Goal: Book appointment/travel/reservation

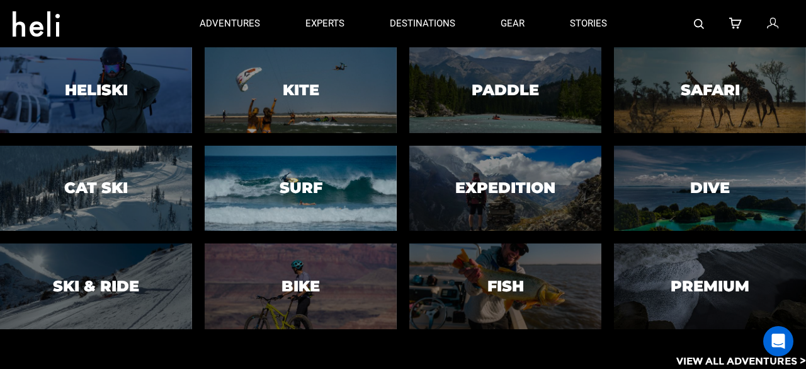
click at [272, 175] on div at bounding box center [301, 187] width 196 height 87
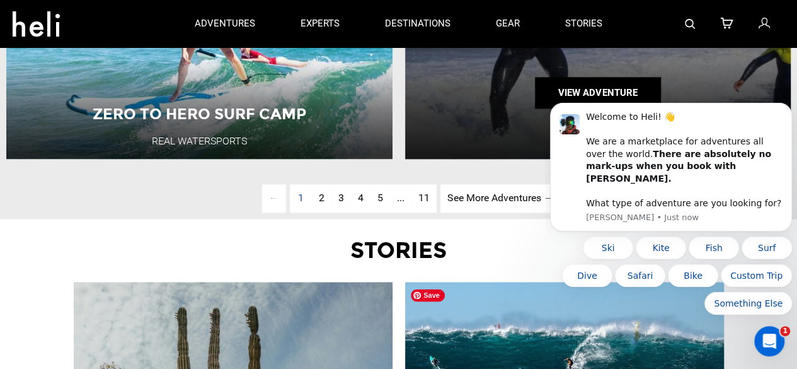
scroll to position [3265, 0]
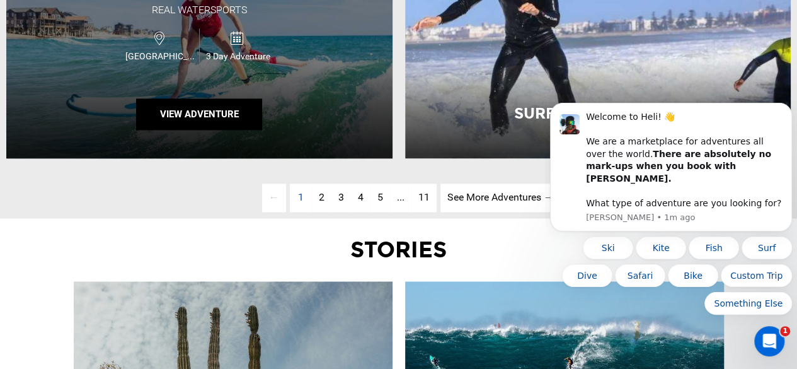
click at [186, 74] on div "Zero to Hero Surf Camp Real Watersports [GEOGRAPHIC_DATA] 3 Day Adventure View …" at bounding box center [199, 32] width 386 height 252
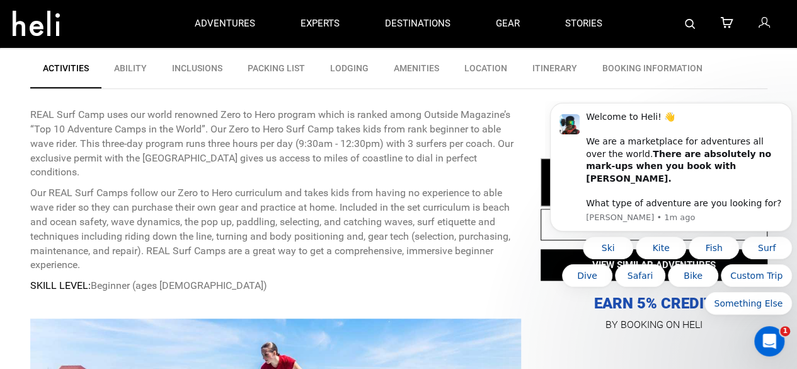
scroll to position [443, 0]
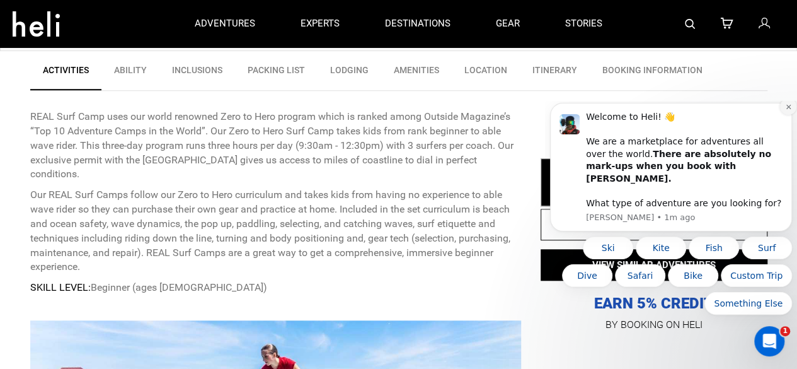
click at [789, 108] on icon "Dismiss notification" at bounding box center [788, 106] width 4 height 4
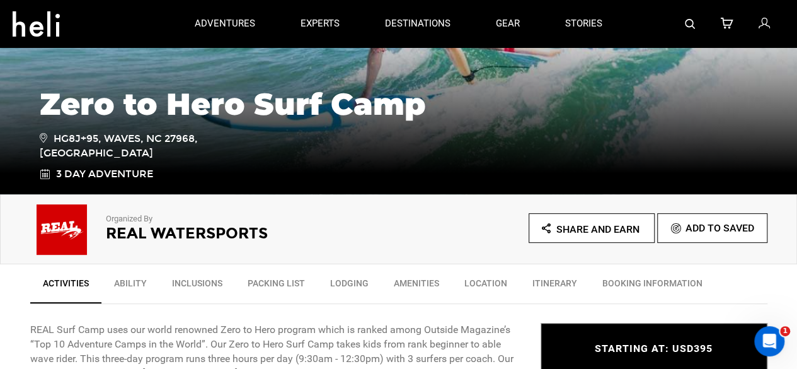
scroll to position [229, 0]
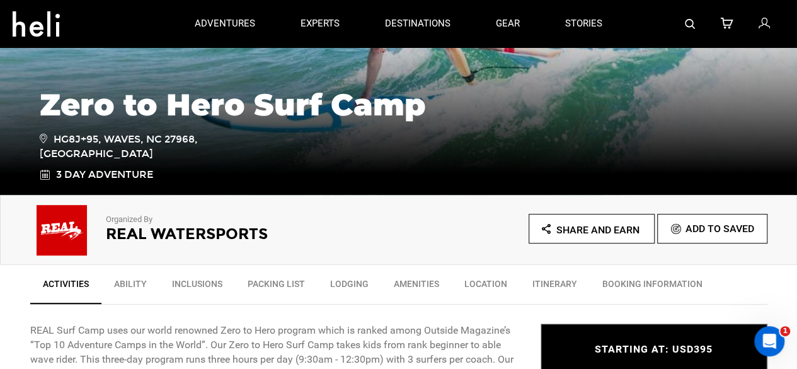
click at [60, 234] on img at bounding box center [61, 230] width 63 height 50
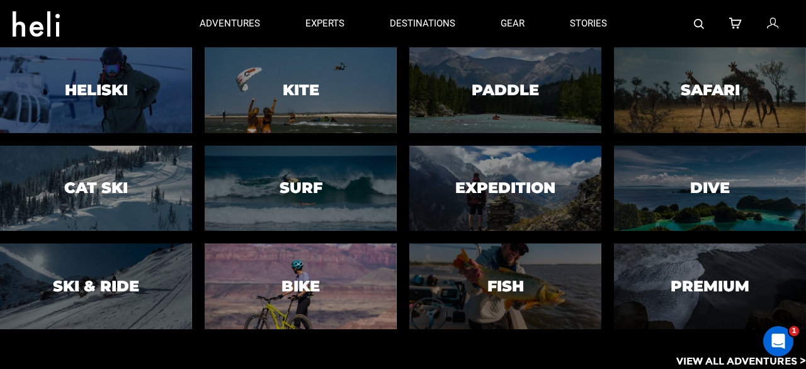
click at [333, 283] on div at bounding box center [301, 286] width 196 height 87
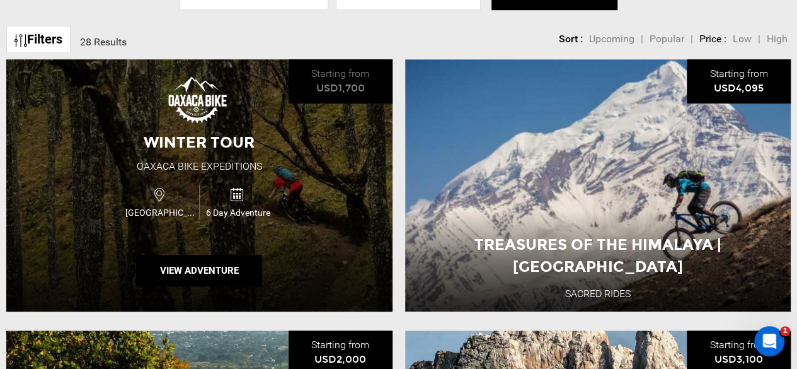
scroll to position [404, 0]
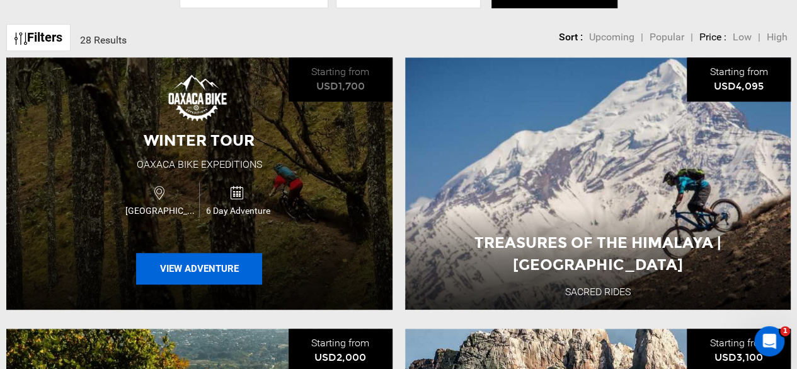
click at [226, 266] on button "View Adventure" at bounding box center [199, 269] width 126 height 32
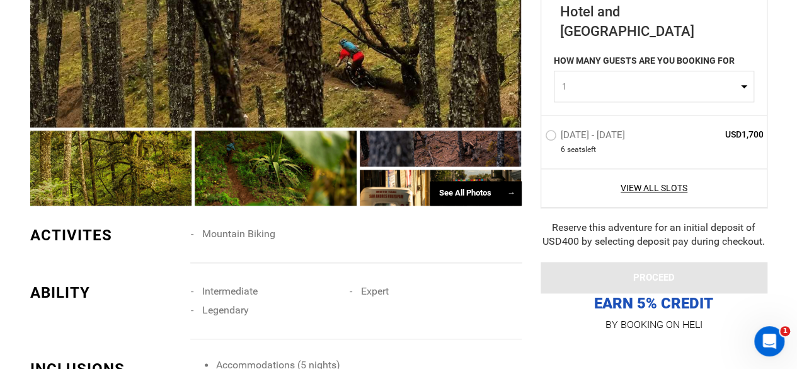
scroll to position [757, 0]
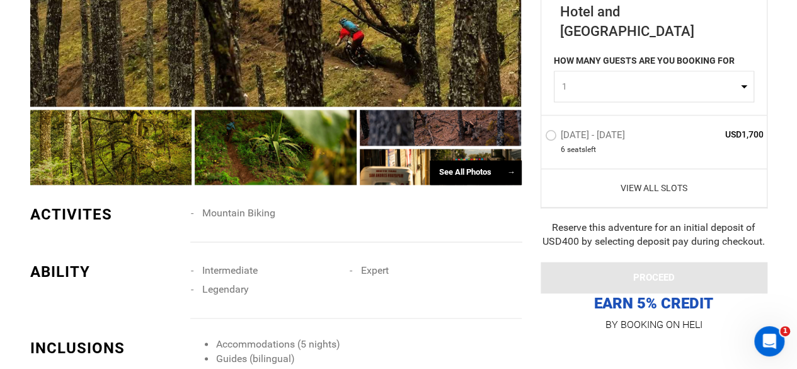
click at [638, 193] on link "View All Slots" at bounding box center [654, 187] width 219 height 13
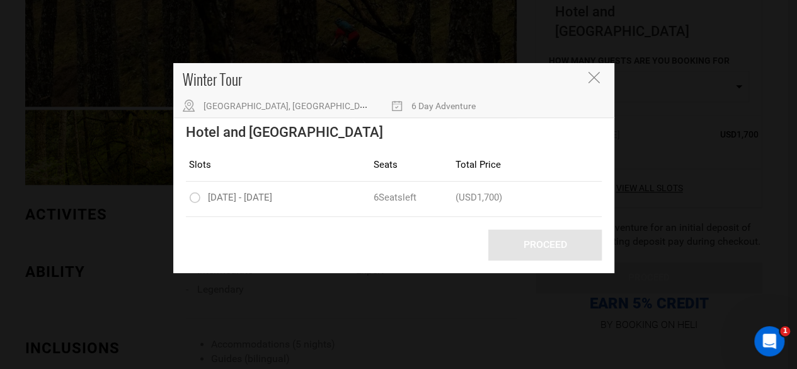
click at [591, 83] on icon "Close" at bounding box center [593, 77] width 11 height 11
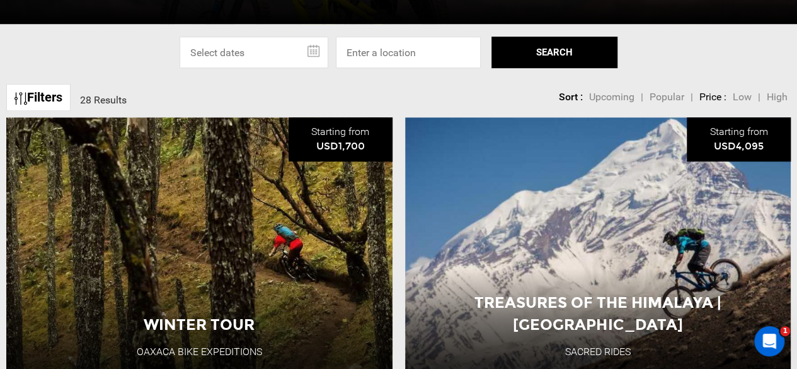
scroll to position [355, 0]
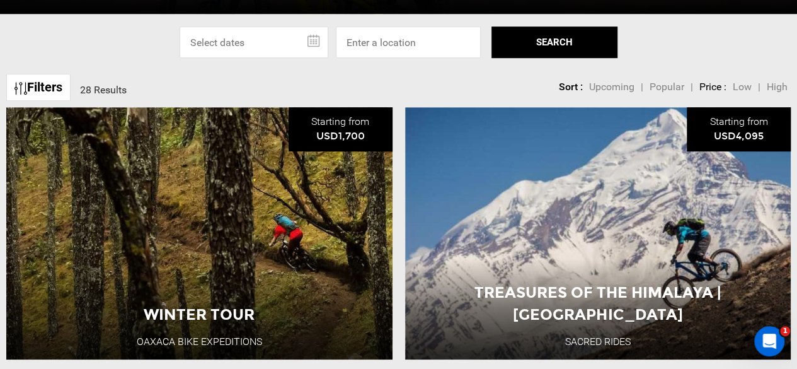
click at [48, 78] on link "Filters" at bounding box center [38, 87] width 64 height 27
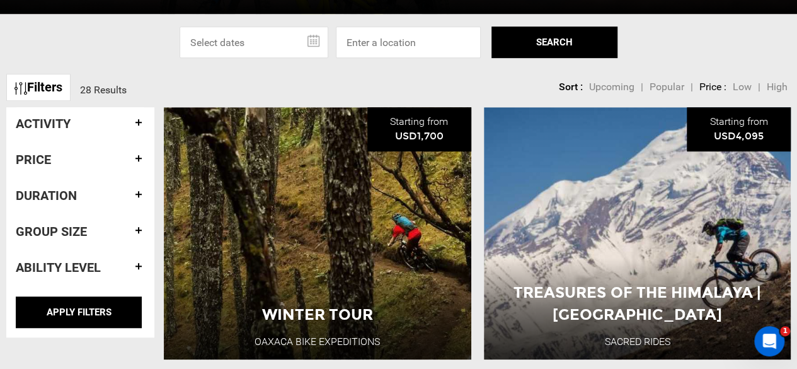
click at [101, 52] on div "Select Specific Dates Or Location [DATE] Su Mo Tu We Th Fr Sa 28 29 30 1 2 3 4 …" at bounding box center [398, 42] width 797 height 32
click at [121, 50] on div "Select Specific Dates Or Location [DATE] Su Mo Tu We Th Fr Sa 28 29 30 1 2 3 4 …" at bounding box center [398, 42] width 797 height 32
click at [224, 37] on input "text" at bounding box center [254, 42] width 149 height 32
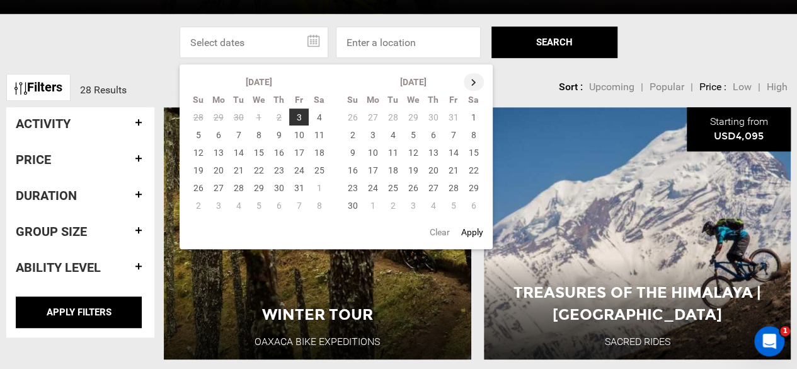
click at [466, 79] on th at bounding box center [474, 82] width 20 height 18
click at [480, 129] on td "7" at bounding box center [474, 135] width 21 height 18
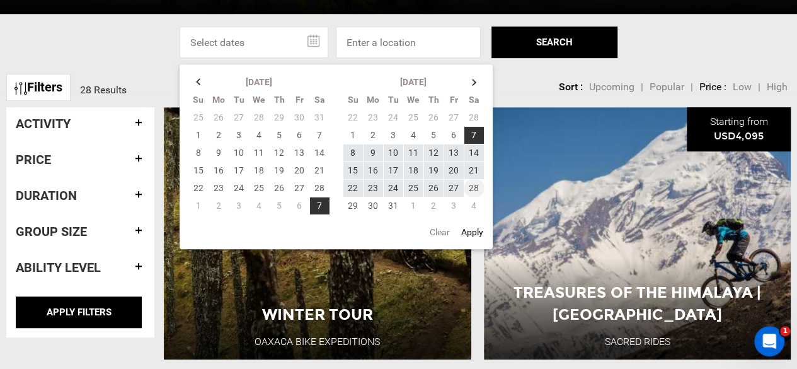
click at [478, 182] on td "28" at bounding box center [474, 188] width 21 height 18
click at [473, 227] on button "Apply" at bounding box center [472, 232] width 30 height 23
type input "[DATE] - [DATE]"
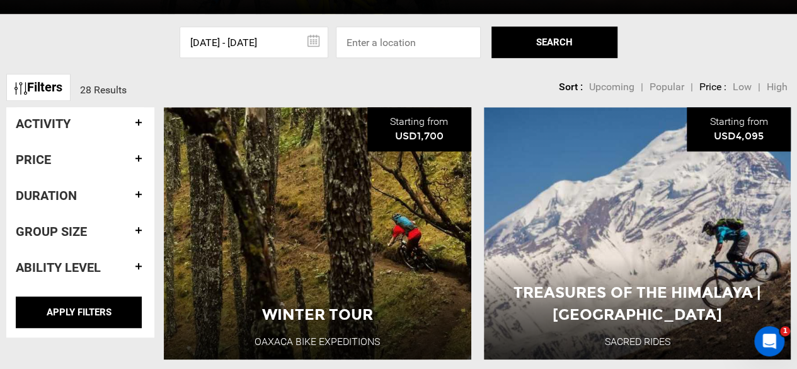
click at [543, 42] on button "SEARCH" at bounding box center [554, 42] width 126 height 32
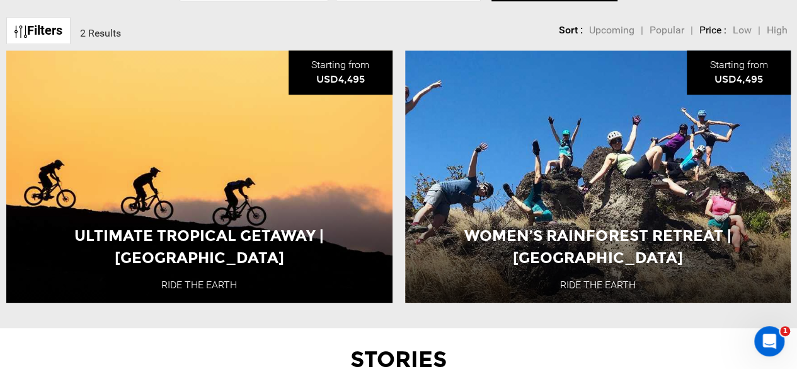
scroll to position [420, 0]
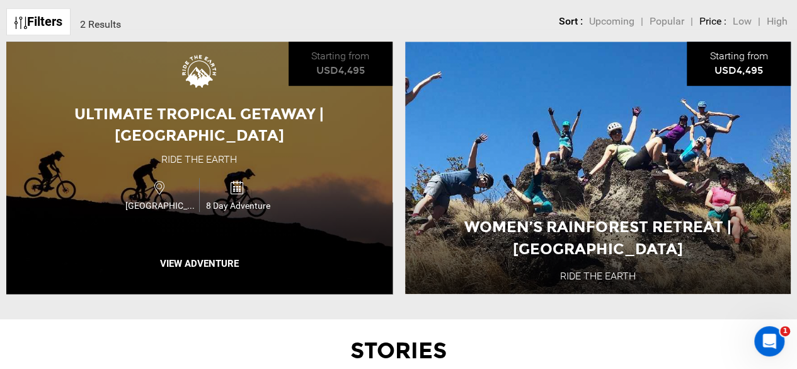
click at [318, 157] on div "Ultimate Tropical Getaway | [GEOGRAPHIC_DATA] Ride the Earth [GEOGRAPHIC_DATA] …" at bounding box center [199, 168] width 386 height 252
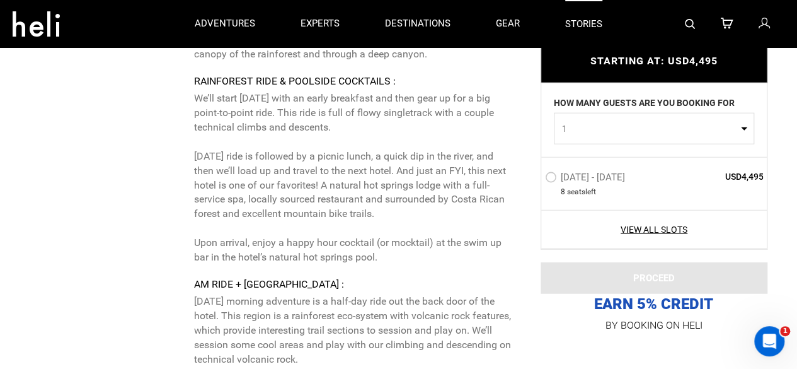
scroll to position [3902, 0]
